Goal: Task Accomplishment & Management: Use online tool/utility

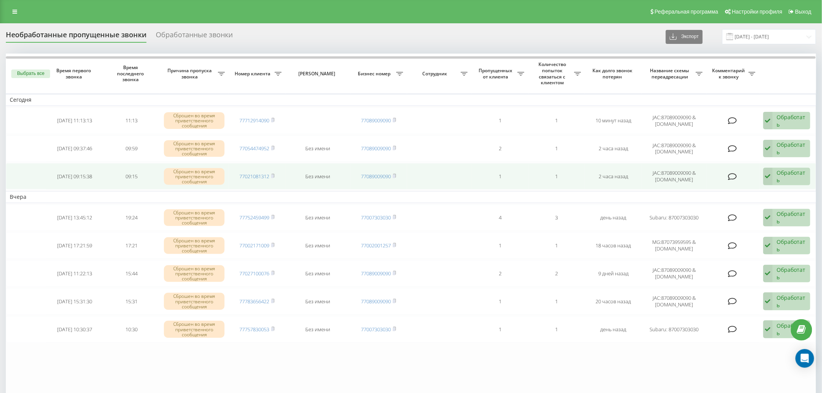
click at [794, 177] on div "Обработать" at bounding box center [791, 176] width 29 height 15
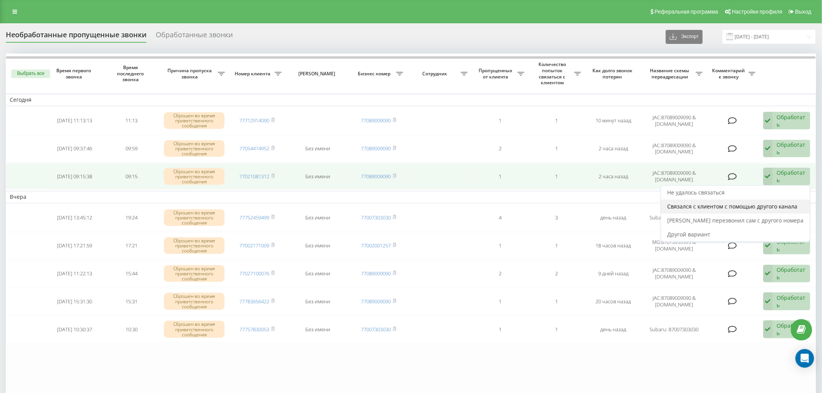
click at [752, 207] on span "Связался с клиентом с помощью другого канала" at bounding box center [732, 206] width 130 height 7
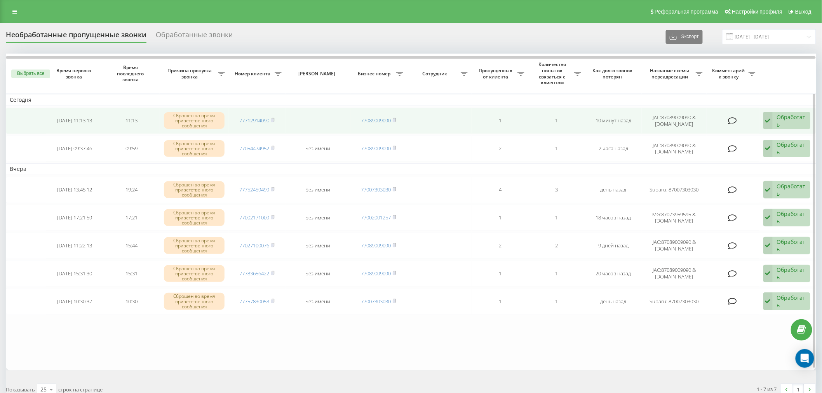
click at [778, 115] on div "Обработать" at bounding box center [791, 120] width 29 height 15
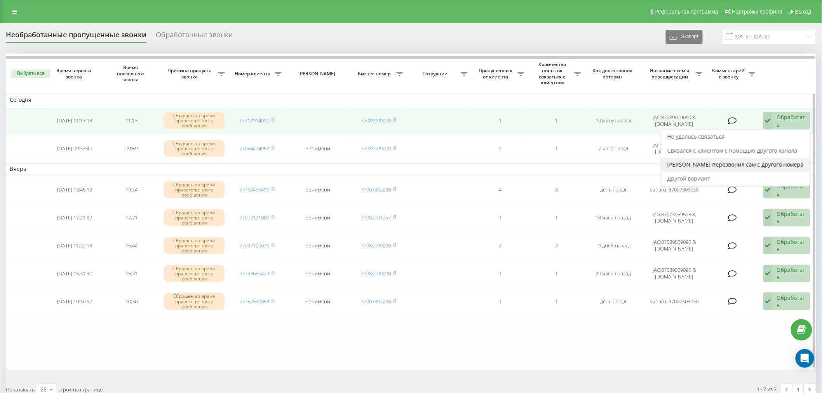
click at [759, 158] on div "[PERSON_NAME] перезвонил сам с другого номера" at bounding box center [735, 165] width 149 height 14
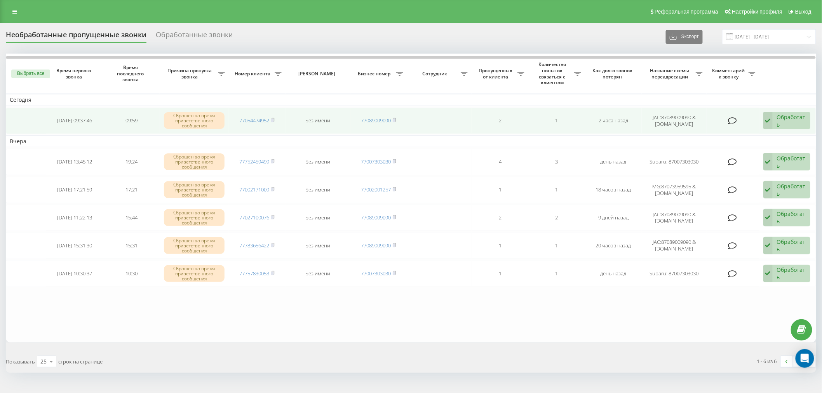
click at [769, 123] on icon at bounding box center [767, 121] width 9 height 18
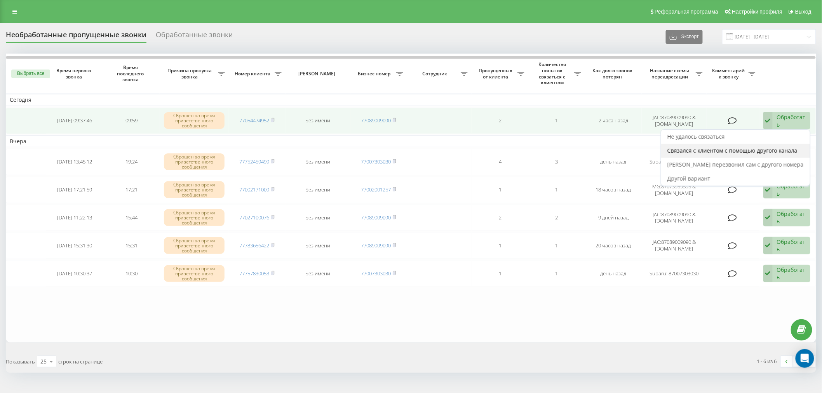
click at [764, 151] on span "Связался с клиентом с помощью другого канала" at bounding box center [732, 150] width 130 height 7
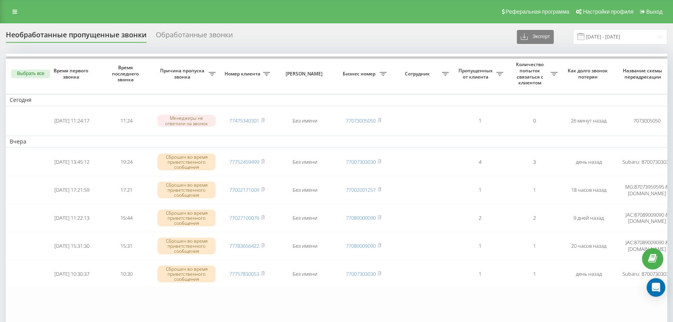
drag, startPoint x: 708, startPoint y: 1, endPoint x: 465, endPoint y: 42, distance: 246.2
click at [465, 42] on div "Необработанные пропущенные звонки Обработанные звонки Экспорт .csv .xlsx 21.08.…" at bounding box center [336, 36] width 661 height 15
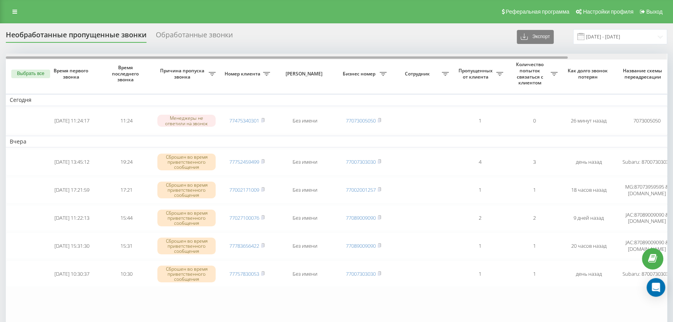
scroll to position [0, 116]
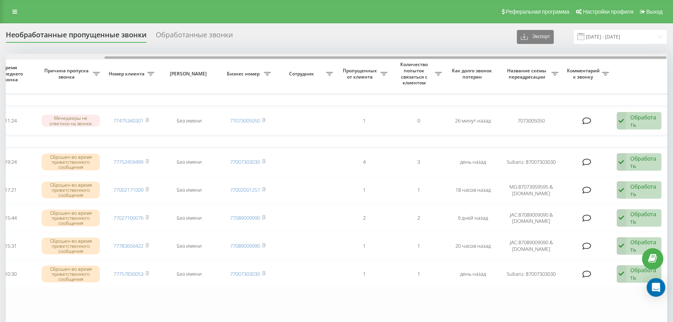
drag, startPoint x: 304, startPoint y: 56, endPoint x: 436, endPoint y: 31, distance: 134.5
click at [436, 31] on div "Необработанные пропущенные звонки Обработанные звонки Экспорт .csv .xlsx 21.08.…" at bounding box center [336, 201] width 661 height 344
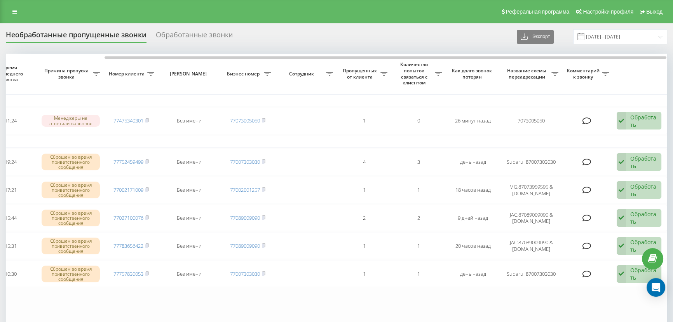
click at [4, 14] on div "Реферальная программа Настройки профиля Выход" at bounding box center [336, 11] width 673 height 23
click at [10, 11] on link at bounding box center [15, 11] width 14 height 11
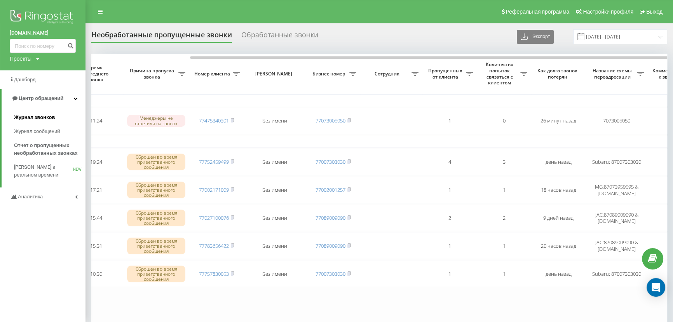
click at [32, 119] on span "Журнал звонков" at bounding box center [34, 117] width 41 height 8
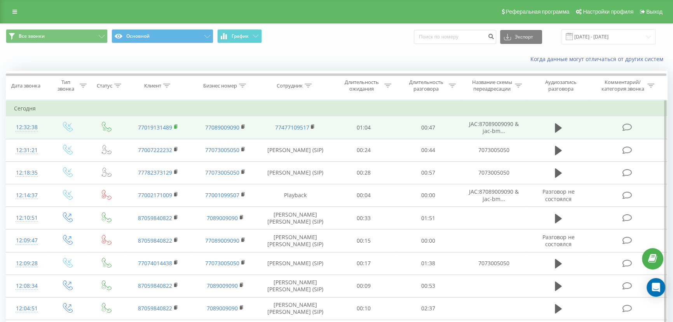
click at [176, 128] on rect at bounding box center [175, 126] width 2 height 3
